Goal: Task Accomplishment & Management: Manage account settings

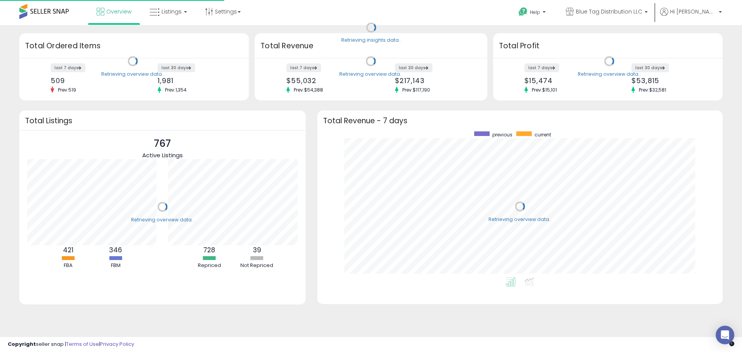
scroll to position [77, 141]
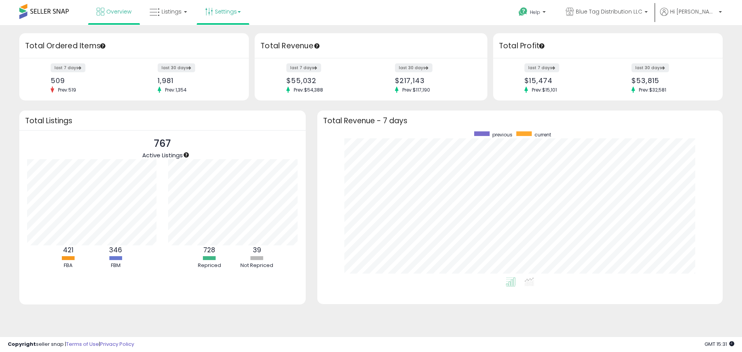
click at [214, 15] on link "Settings" at bounding box center [222, 11] width 47 height 23
click at [222, 35] on li "Store settings" at bounding box center [229, 39] width 57 height 19
click at [224, 10] on link "Settings" at bounding box center [222, 11] width 47 height 23
click at [226, 37] on link "Store settings" at bounding box center [224, 39] width 35 height 7
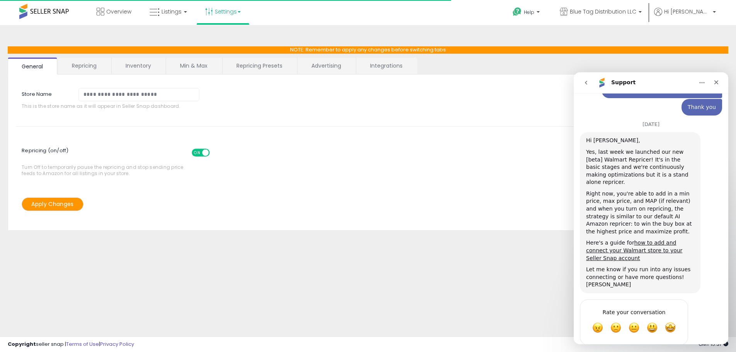
scroll to position [196, 0]
click at [92, 70] on link "Repricing" at bounding box center [84, 66] width 53 height 16
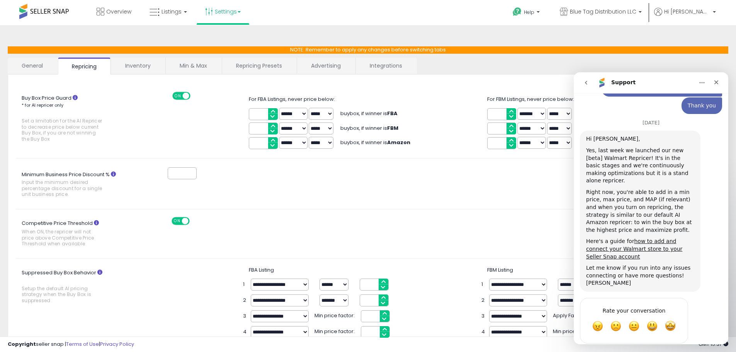
click at [265, 72] on link "Repricing Presets" at bounding box center [259, 66] width 74 height 16
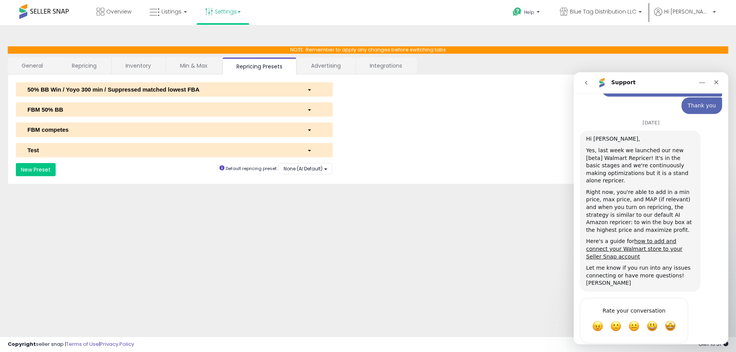
click at [194, 72] on link "Min & Max" at bounding box center [193, 66] width 55 height 16
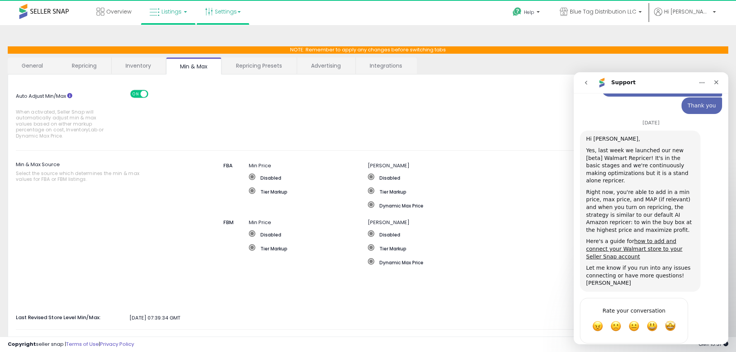
click at [176, 12] on span "Listings" at bounding box center [172, 12] width 20 height 8
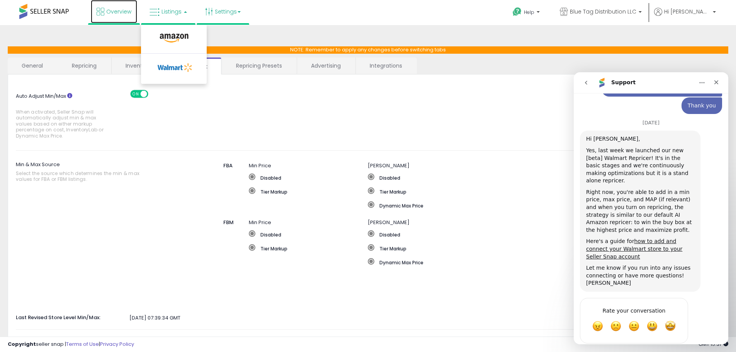
click at [133, 12] on link "Overview" at bounding box center [114, 11] width 46 height 23
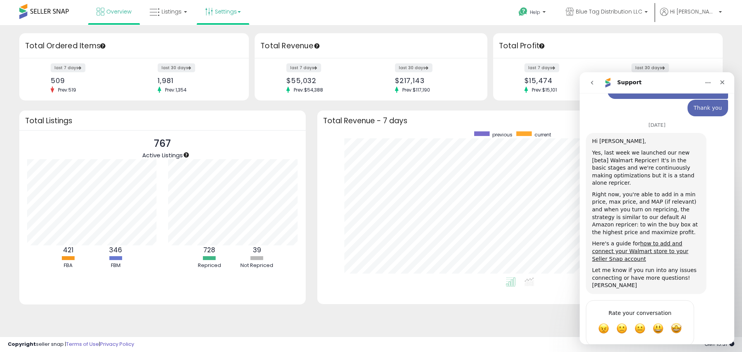
scroll to position [196, 0]
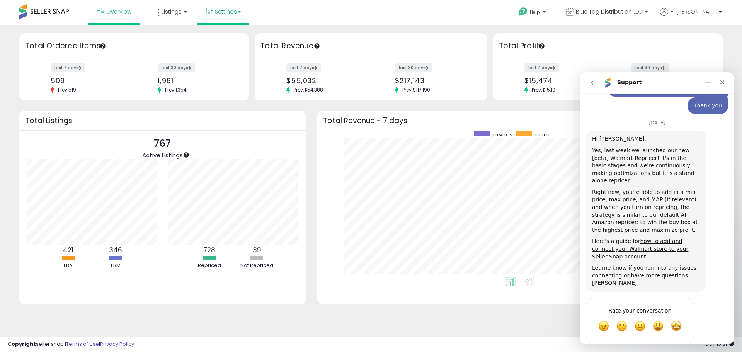
click at [228, 9] on link "Settings" at bounding box center [222, 11] width 47 height 23
click at [677, 319] on span "Amazing" at bounding box center [677, 326] width 14 height 14
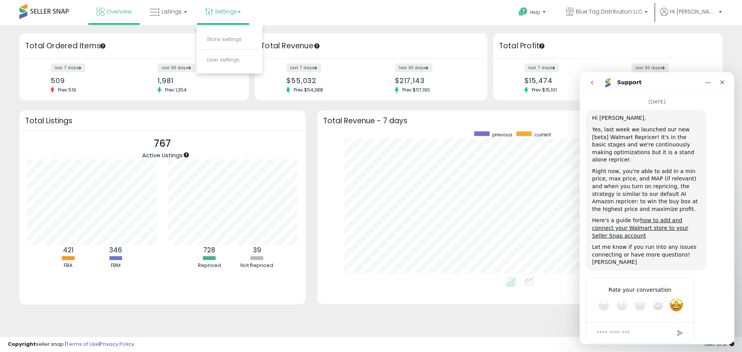
click at [682, 326] on div "Submit" at bounding box center [680, 333] width 15 height 15
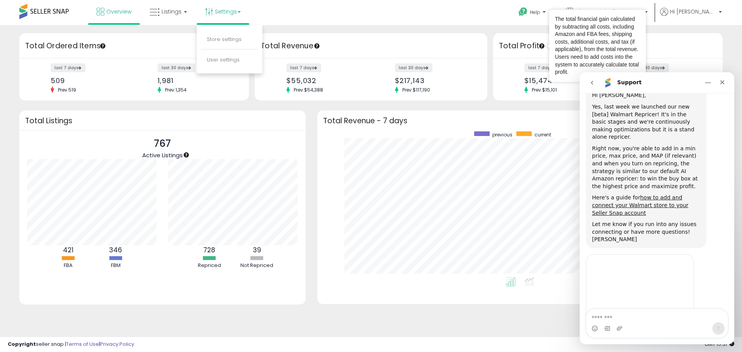
scroll to position [269, 0]
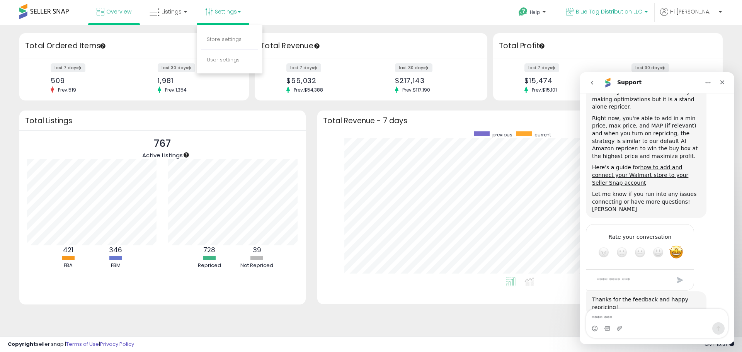
click at [625, 17] on link "Blue Tag Distribution LLC" at bounding box center [607, 12] width 94 height 25
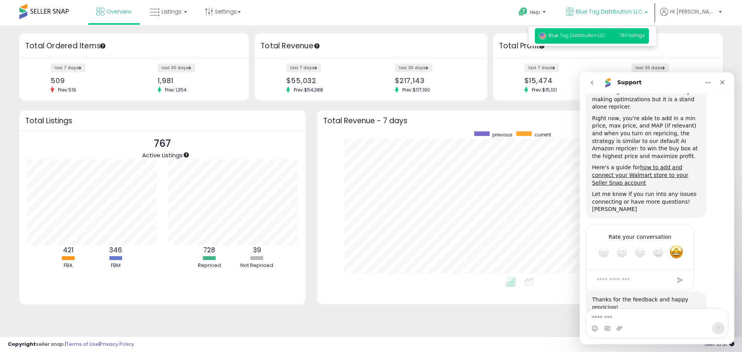
click at [631, 9] on span "Blue Tag Distribution LLC" at bounding box center [609, 12] width 66 height 8
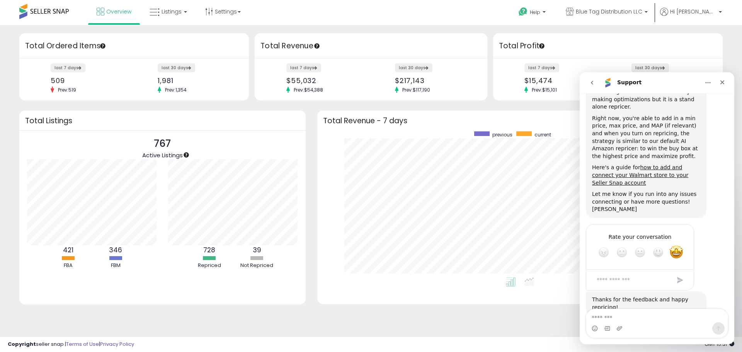
click at [702, 7] on ul "Help Contact Support Search Knowledge Hub Request a Feature Blue Tag Distributi…" at bounding box center [617, 12] width 215 height 25
click at [701, 14] on span "Hi [PERSON_NAME]" at bounding box center [693, 12] width 46 height 8
click at [699, 37] on li "Profile" at bounding box center [706, 41] width 29 height 19
click at [709, 44] on link "Profile" at bounding box center [706, 40] width 15 height 7
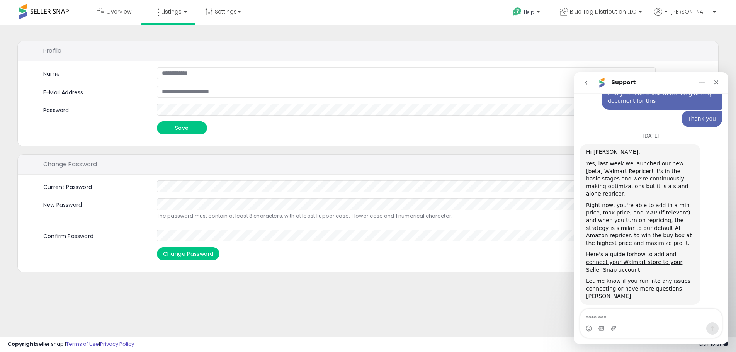
click at [193, 12] on li "Listings" at bounding box center [168, 12] width 55 height 25
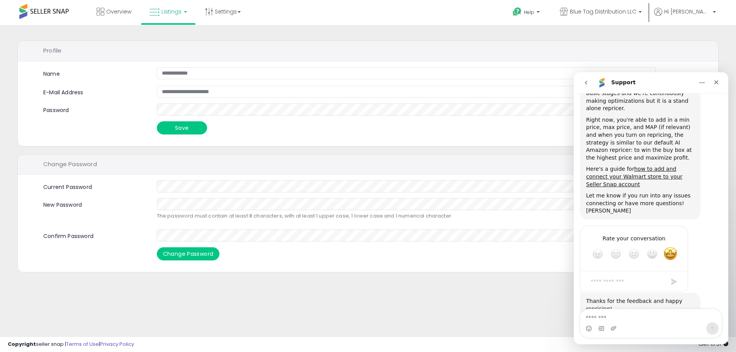
scroll to position [269, 0]
click at [183, 18] on link "Listings" at bounding box center [168, 11] width 49 height 23
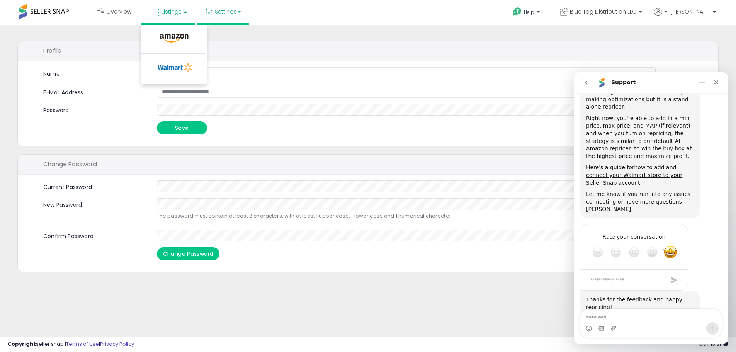
click at [225, 16] on link "Settings" at bounding box center [222, 11] width 47 height 23
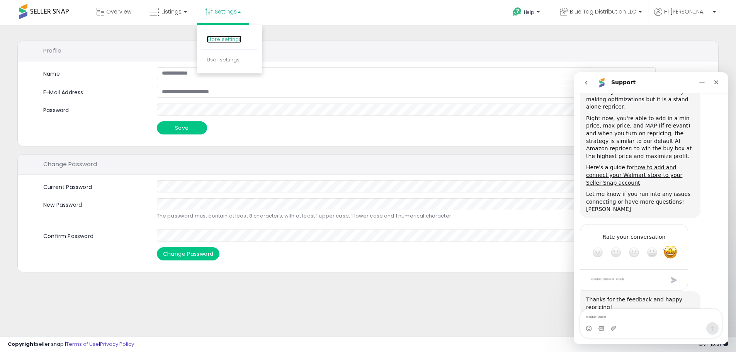
click at [231, 41] on link "Store settings" at bounding box center [224, 39] width 35 height 7
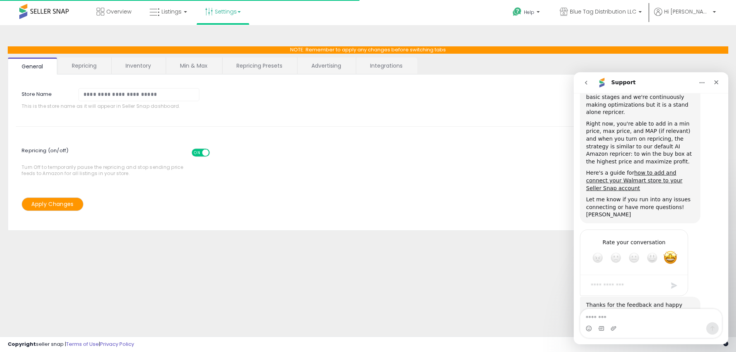
scroll to position [269, 0]
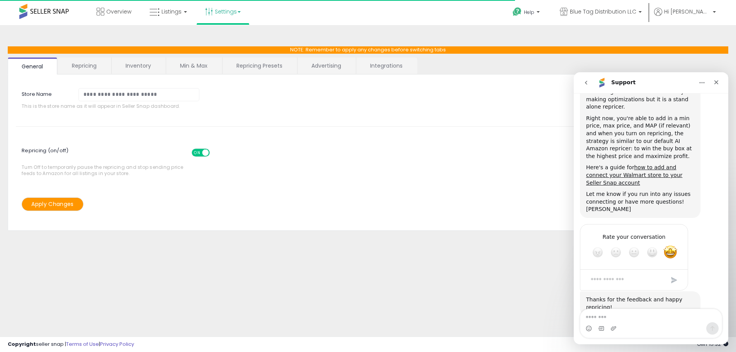
click at [378, 67] on link "Integrations" at bounding box center [386, 66] width 60 height 16
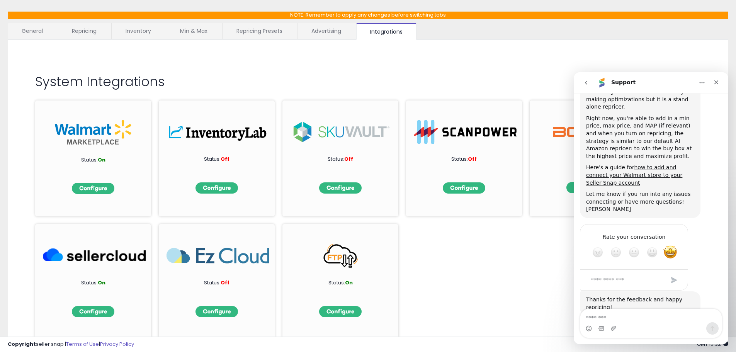
scroll to position [70, 0]
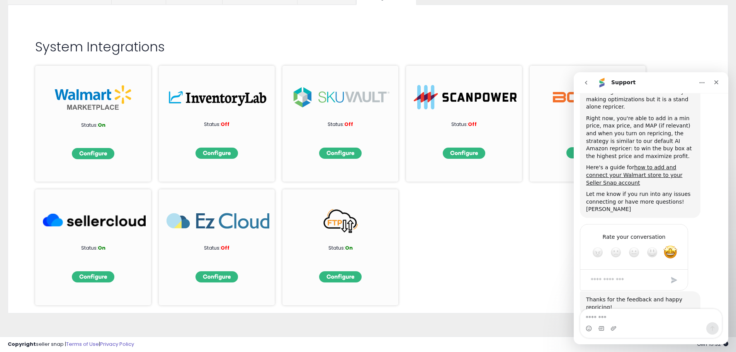
click at [709, 84] on button "Home" at bounding box center [702, 82] width 15 height 15
click at [716, 86] on div "Close" at bounding box center [717, 82] width 14 height 14
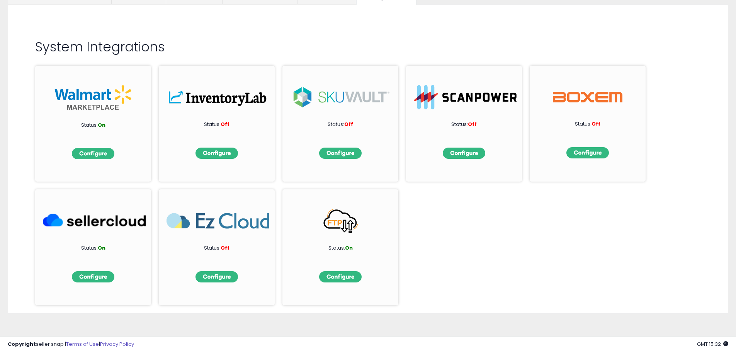
scroll to position [269, 0]
